Goal: Task Accomplishment & Management: Use online tool/utility

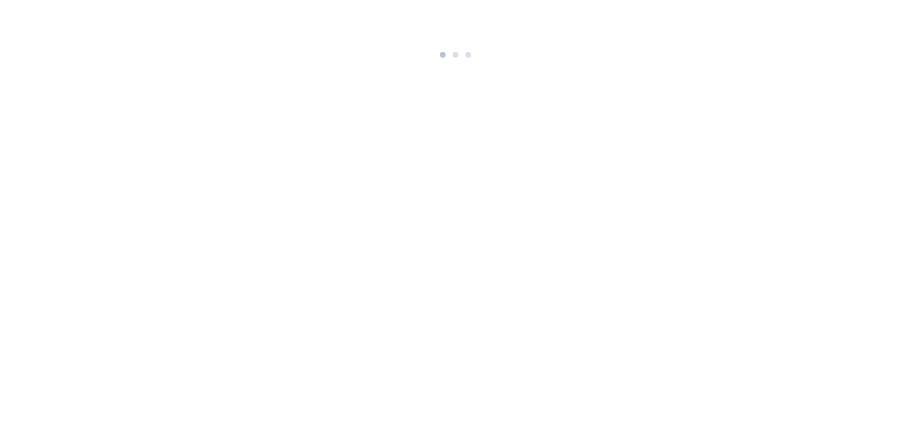
click at [465, 60] on div at bounding box center [455, 52] width 48 height 22
click at [460, 60] on div at bounding box center [455, 52] width 48 height 22
click at [460, 60] on html at bounding box center [455, 31] width 911 height 63
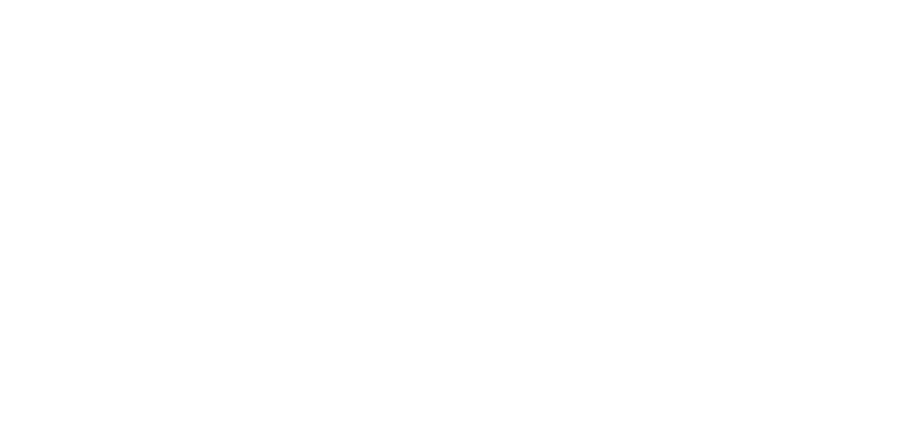
click at [460, 41] on html at bounding box center [455, 20] width 911 height 41
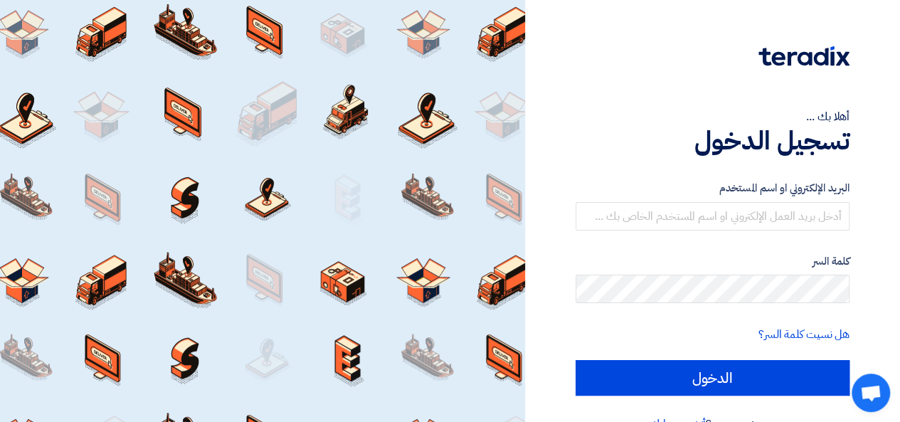
click at [858, 198] on div "أهلا بك ... تسجيل الدخول البريد الإلكتروني او اسم المستخدم كلمة السر هل نسيت كل…" at bounding box center [713, 227] width 354 height 455
click at [732, 220] on input "text" at bounding box center [713, 216] width 274 height 28
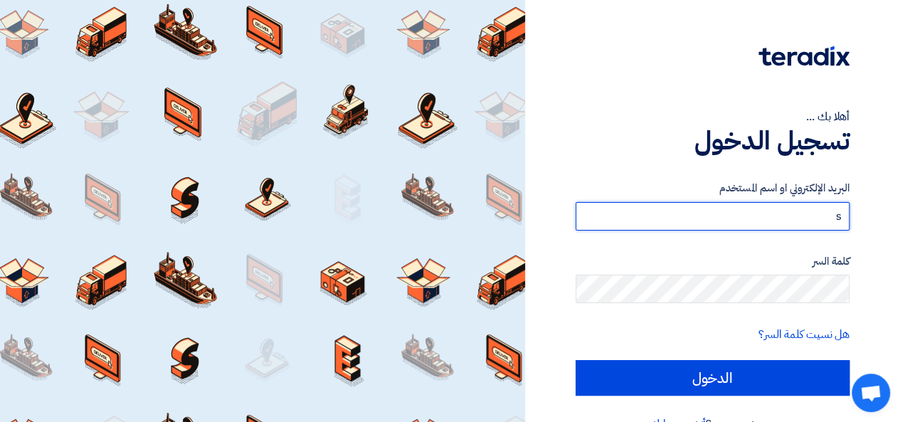
type input "[EMAIL_ADDRESS][PERSON_NAME][DOMAIN_NAME]"
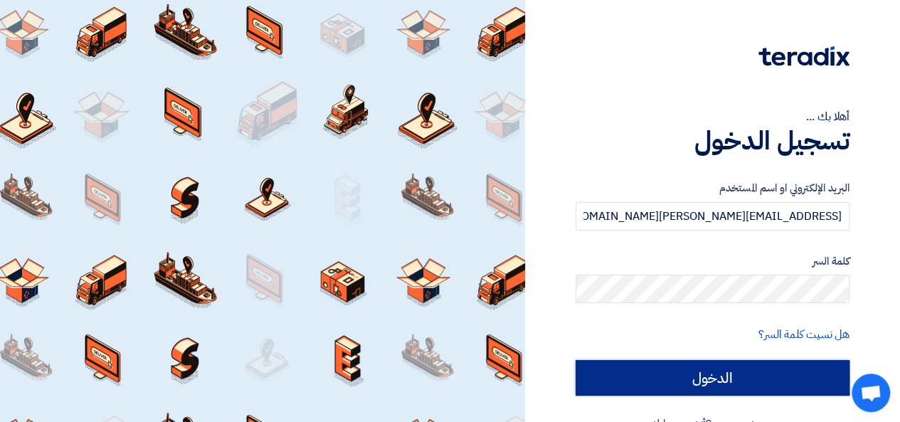
click at [729, 376] on input "الدخول" at bounding box center [713, 378] width 274 height 36
type input "Sign in"
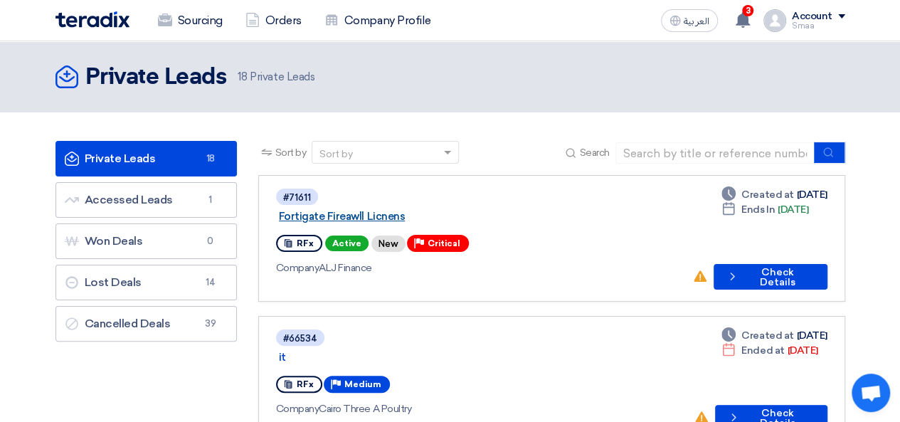
click at [470, 210] on link "Fortigate Fireawll Licnens" at bounding box center [457, 216] width 356 height 13
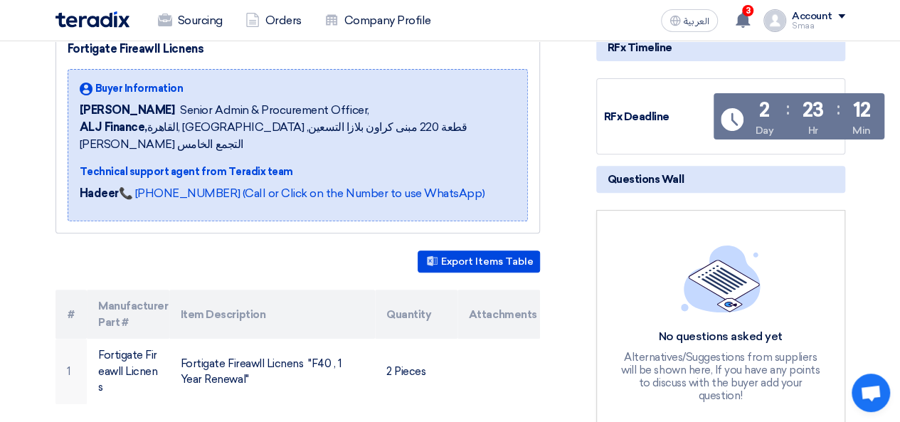
scroll to position [171, 0]
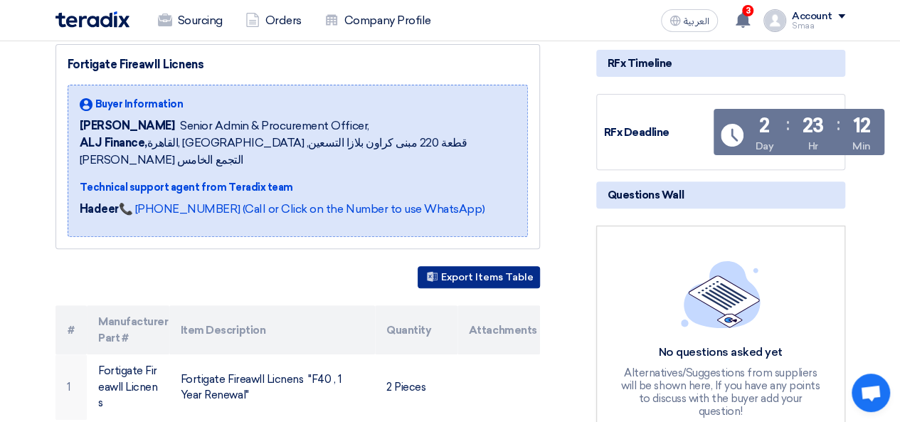
click at [461, 266] on button "Export Items Table" at bounding box center [479, 277] width 122 height 22
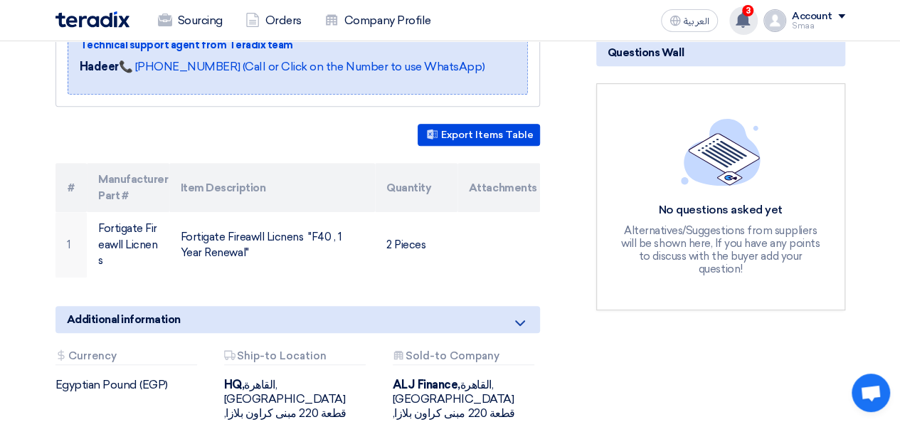
click at [743, 16] on use at bounding box center [743, 20] width 14 height 16
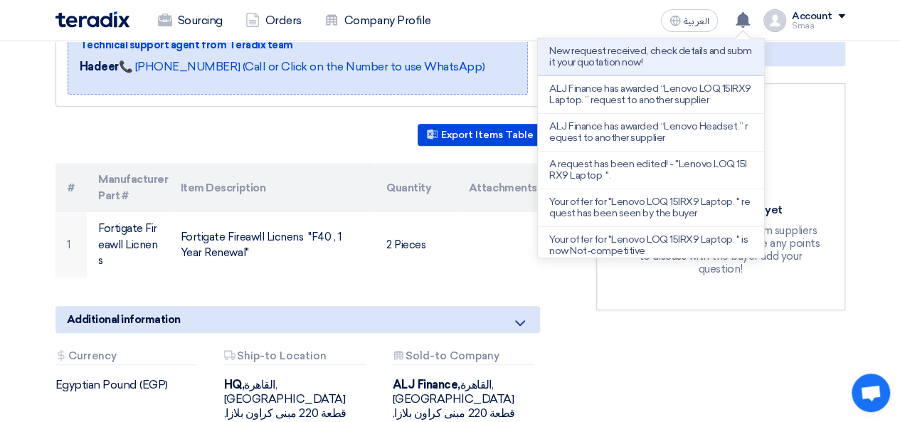
click at [712, 376] on div "RFx Timeline RFx Deadline Time Remaining 2 Day : 23 Hr : 11 Min Questions Wall …" at bounding box center [721, 192] width 270 height 581
